Goal: Task Accomplishment & Management: Use online tool/utility

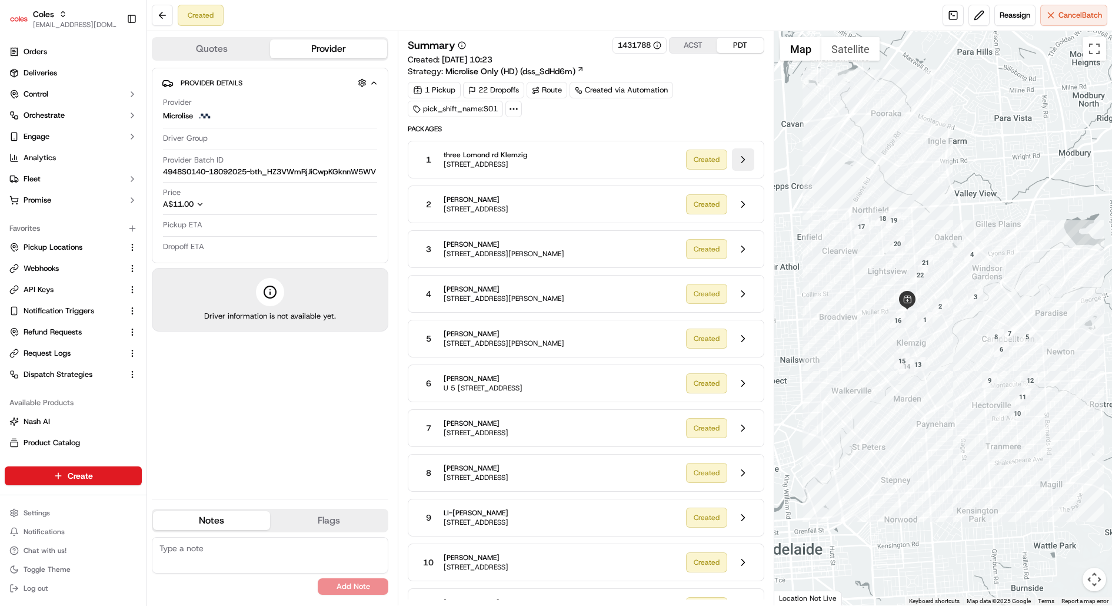
click at [750, 154] on button at bounding box center [743, 159] width 22 height 22
